Goal: Transaction & Acquisition: Purchase product/service

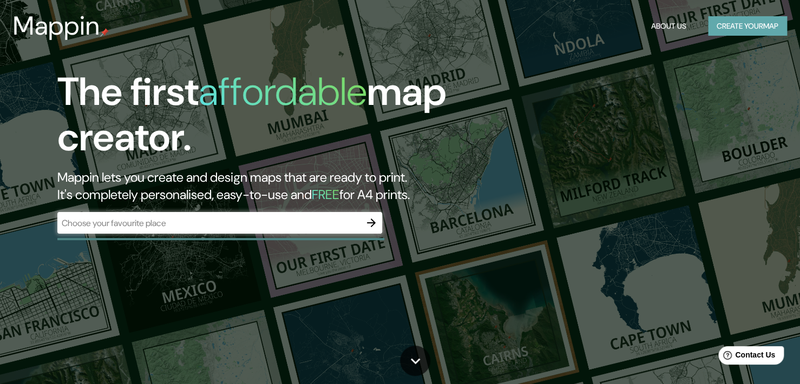
click at [782, 22] on button "Create your map" at bounding box center [747, 26] width 79 height 20
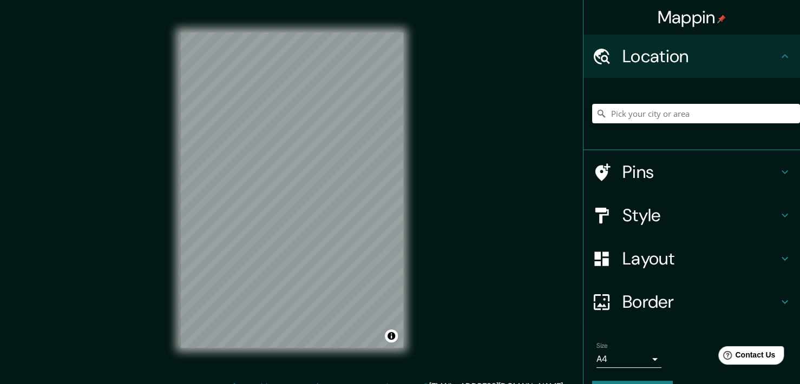
click at [641, 101] on div at bounding box center [696, 114] width 208 height 54
click at [646, 121] on input "Pick your city or area" at bounding box center [696, 113] width 208 height 19
paste input "[STREET_ADDRESS]"
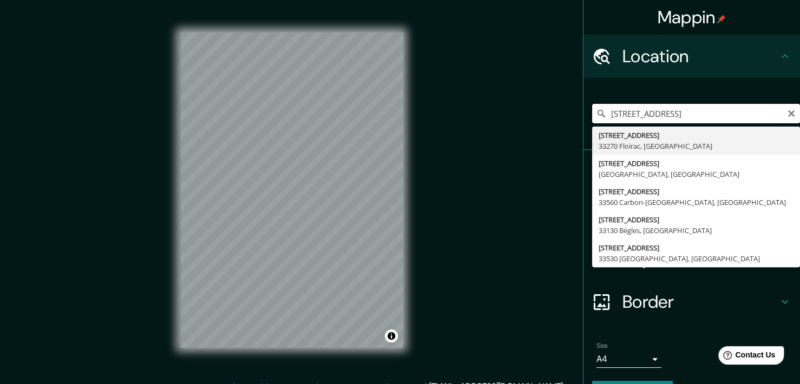
click at [684, 109] on input "[STREET_ADDRESS]" at bounding box center [696, 113] width 208 height 19
type input "[STREET_ADDRESS]"
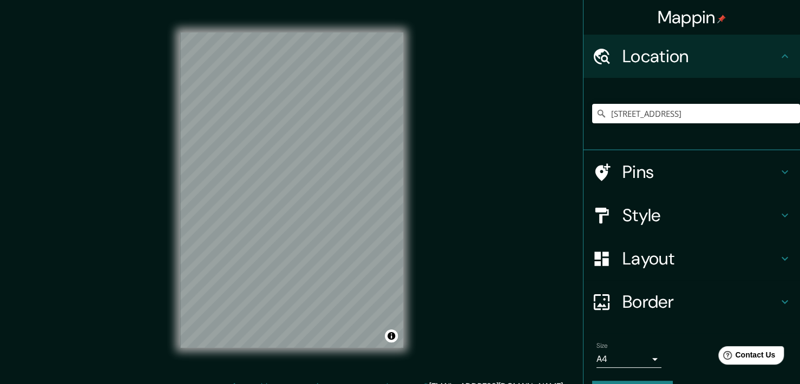
click at [642, 164] on h4 "Pins" at bounding box center [700, 172] width 156 height 22
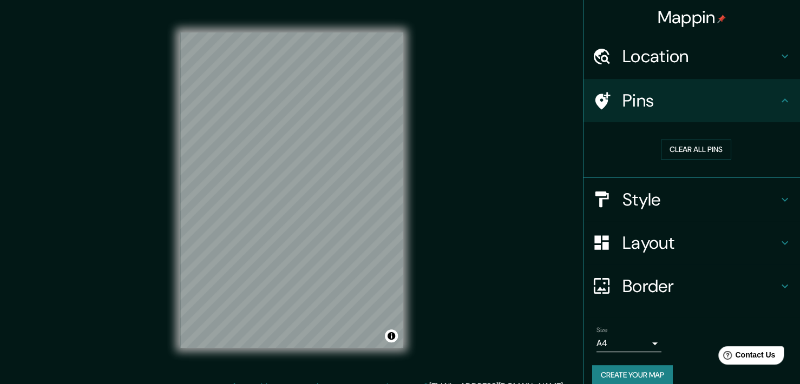
click at [663, 109] on h4 "Pins" at bounding box center [700, 101] width 156 height 22
click at [632, 206] on h4 "Style" at bounding box center [700, 200] width 156 height 22
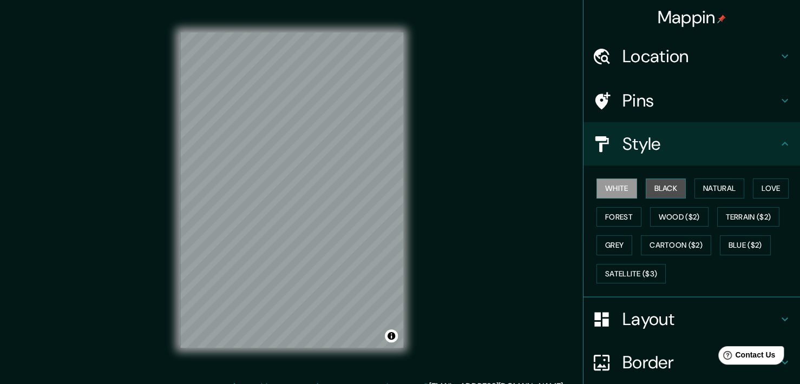
click at [668, 192] on button "Black" at bounding box center [665, 189] width 41 height 20
click at [695, 193] on button "Natural" at bounding box center [719, 189] width 50 height 20
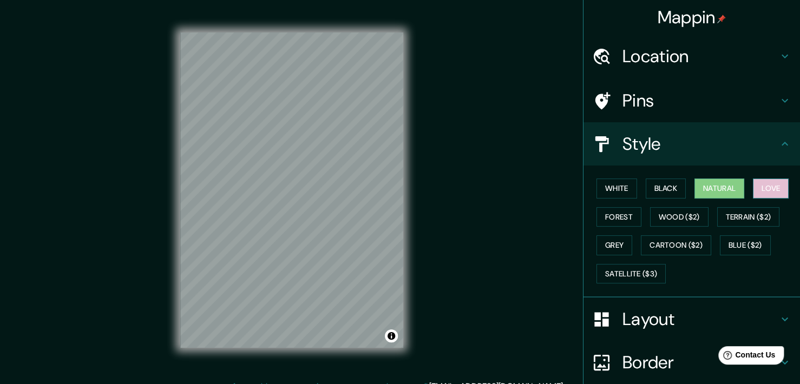
click at [760, 189] on button "Love" at bounding box center [770, 189] width 36 height 20
click at [612, 210] on button "Forest" at bounding box center [618, 217] width 45 height 20
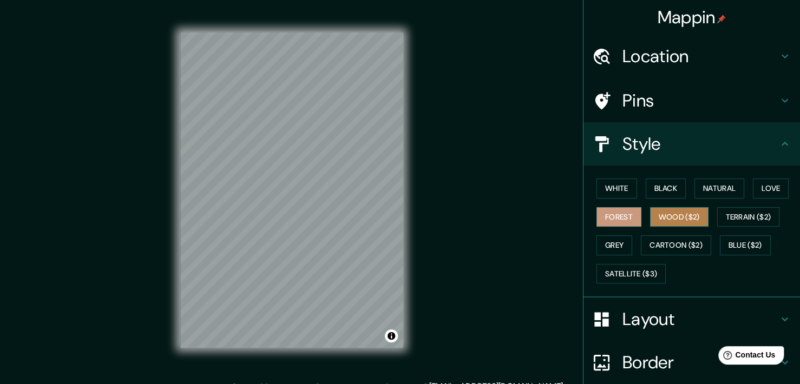
click at [650, 223] on button "Wood ($2)" at bounding box center [679, 217] width 58 height 20
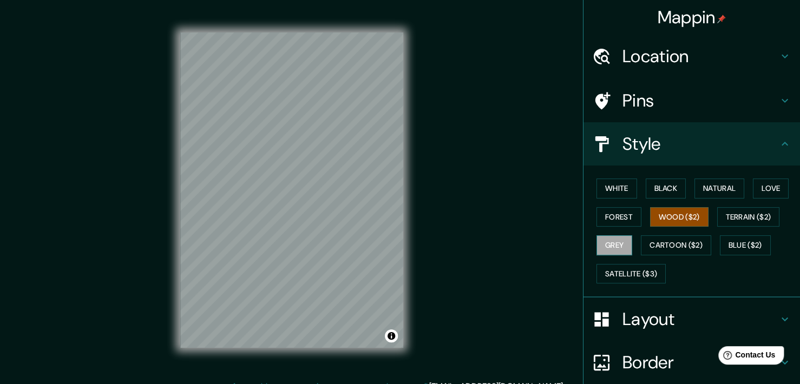
click at [608, 241] on button "Grey" at bounding box center [614, 245] width 36 height 20
click at [658, 245] on button "Cartoon ($2)" at bounding box center [675, 245] width 70 height 20
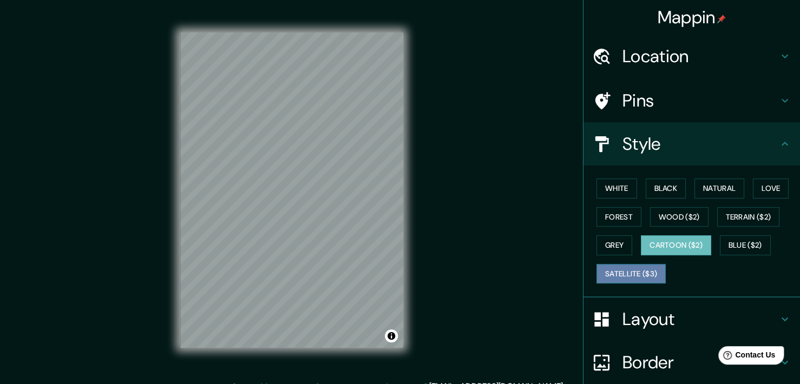
click at [650, 269] on button "Satellite ($3)" at bounding box center [630, 274] width 69 height 20
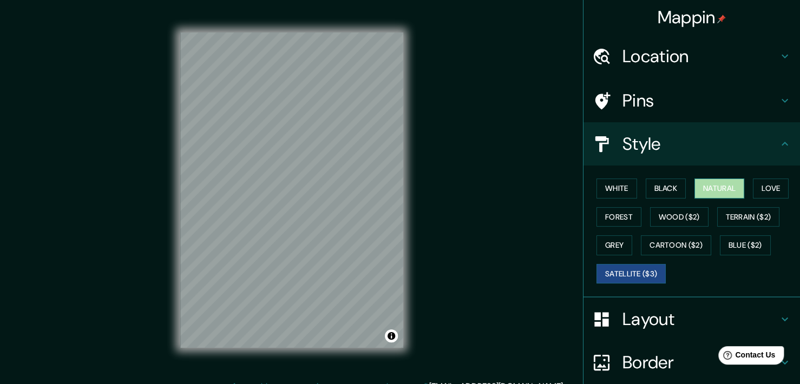
click at [711, 192] on button "Natural" at bounding box center [719, 189] width 50 height 20
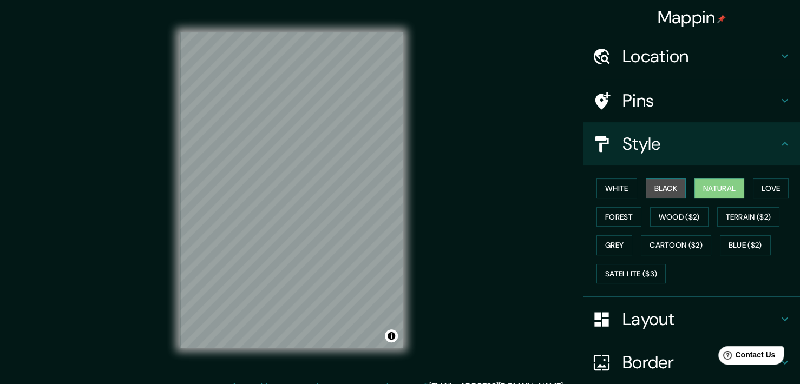
click at [668, 188] on button "Black" at bounding box center [665, 189] width 41 height 20
click at [695, 188] on button "Natural" at bounding box center [719, 189] width 50 height 20
click at [660, 187] on button "Black" at bounding box center [665, 189] width 41 height 20
click at [336, 208] on div at bounding box center [337, 206] width 9 height 9
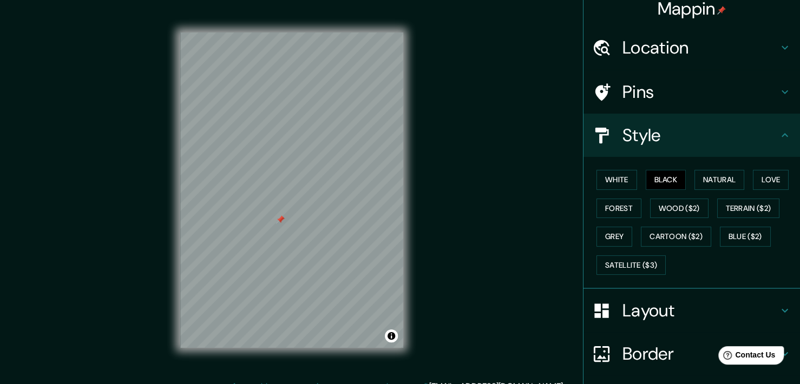
scroll to position [89, 0]
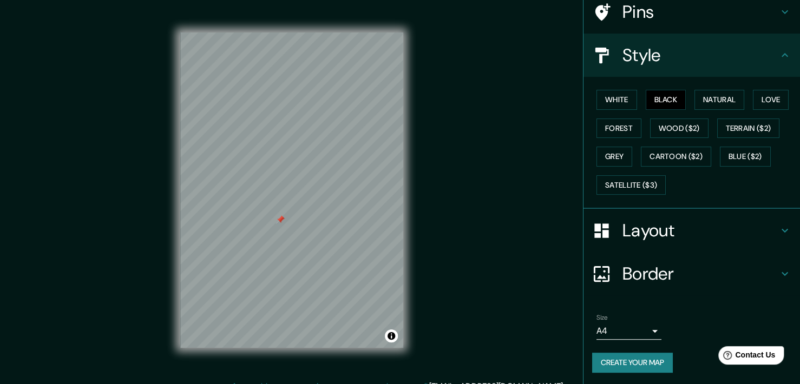
click at [618, 349] on div "Size A4 single Create your map" at bounding box center [691, 345] width 199 height 72
click at [619, 355] on button "Create your map" at bounding box center [632, 363] width 81 height 20
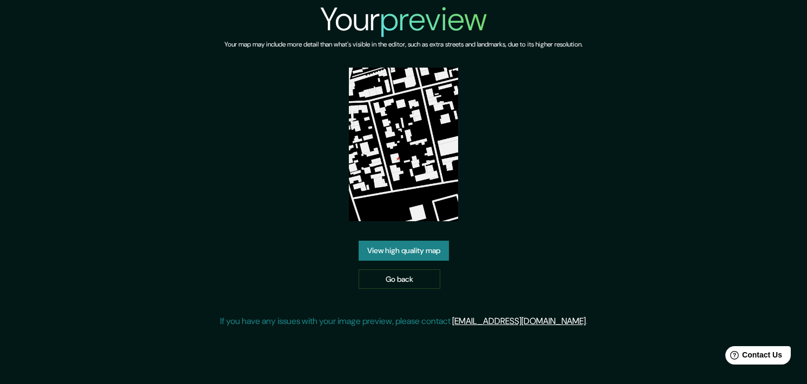
click at [387, 248] on link "View high quality map" at bounding box center [404, 251] width 90 height 20
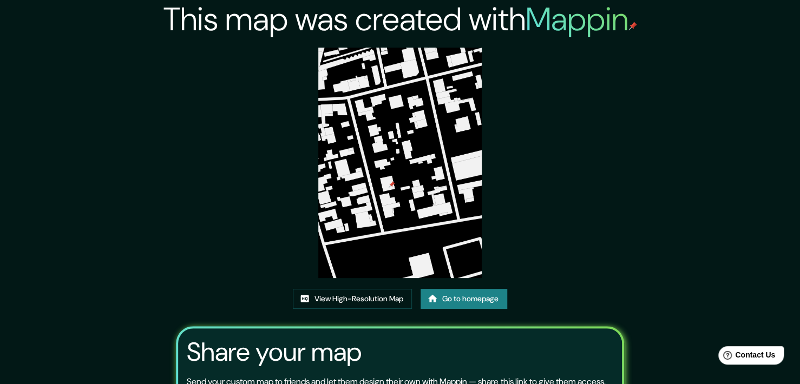
click at [405, 216] on img at bounding box center [399, 163] width 163 height 230
